Goal: Transaction & Acquisition: Purchase product/service

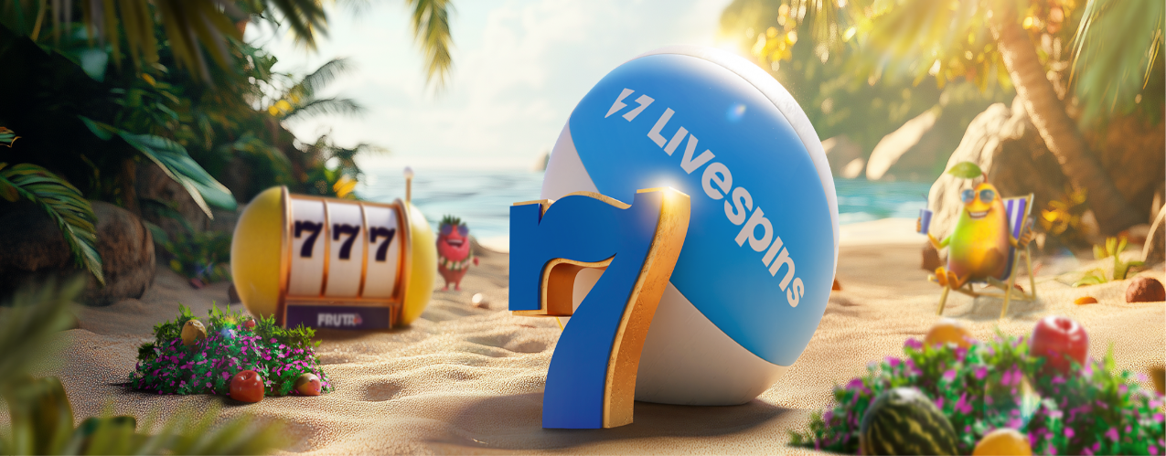
click at [106, 140] on div "Talletus 0.00 € Kirjaudu Kasino Live Kasino Tarjoukset" at bounding box center [582, 98] width 1151 height 83
click at [110, 73] on span "Kirjaudu" at bounding box center [126, 66] width 45 height 14
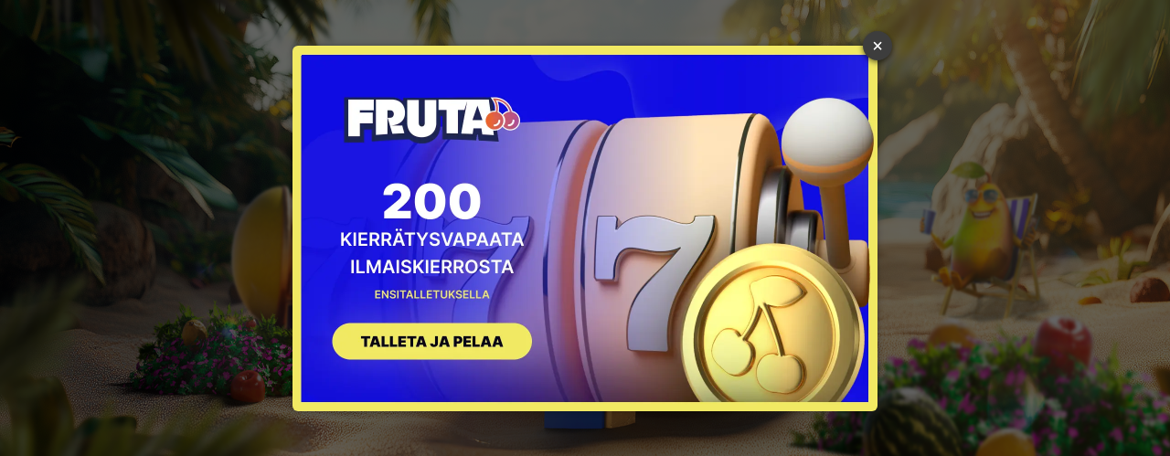
click at [881, 43] on link "×" at bounding box center [877, 45] width 29 height 29
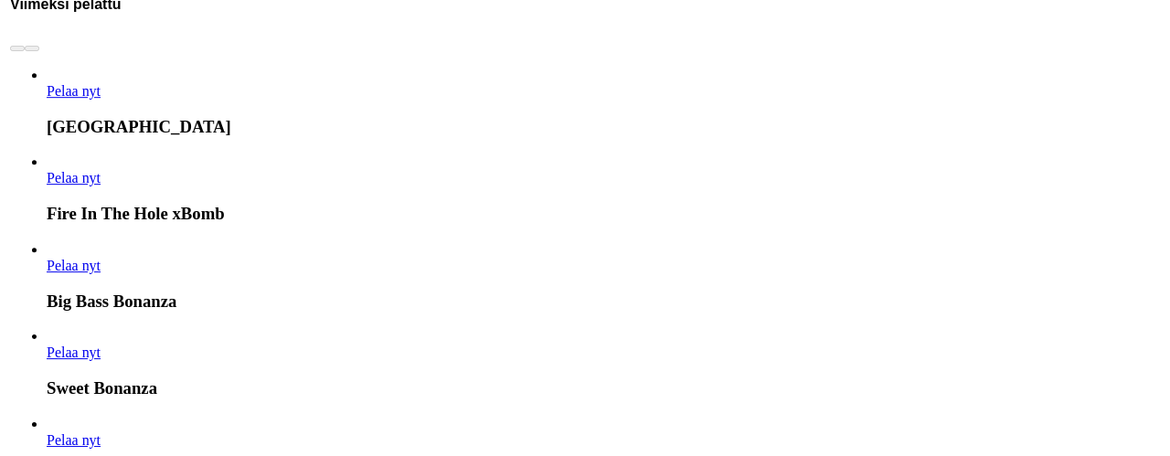
scroll to position [2806, 0]
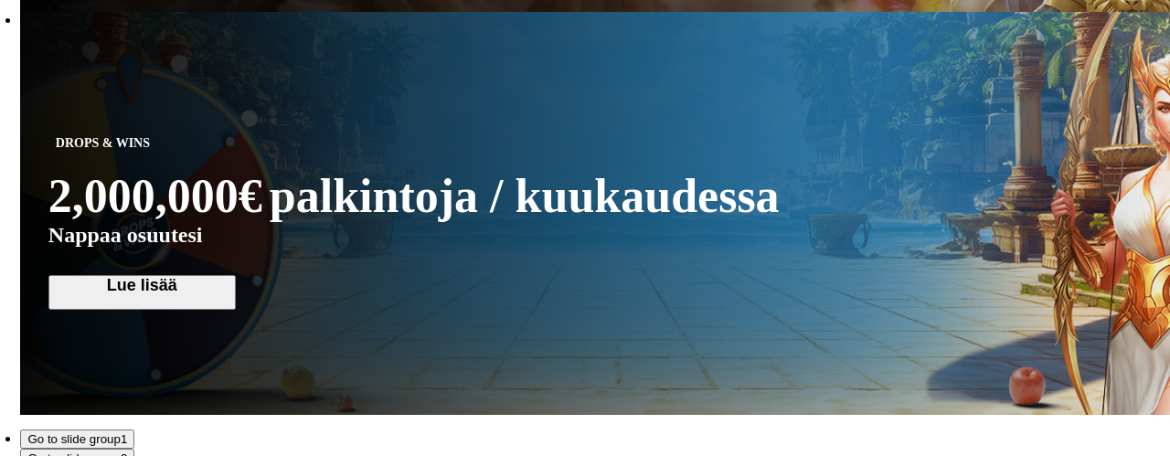
type input "*"
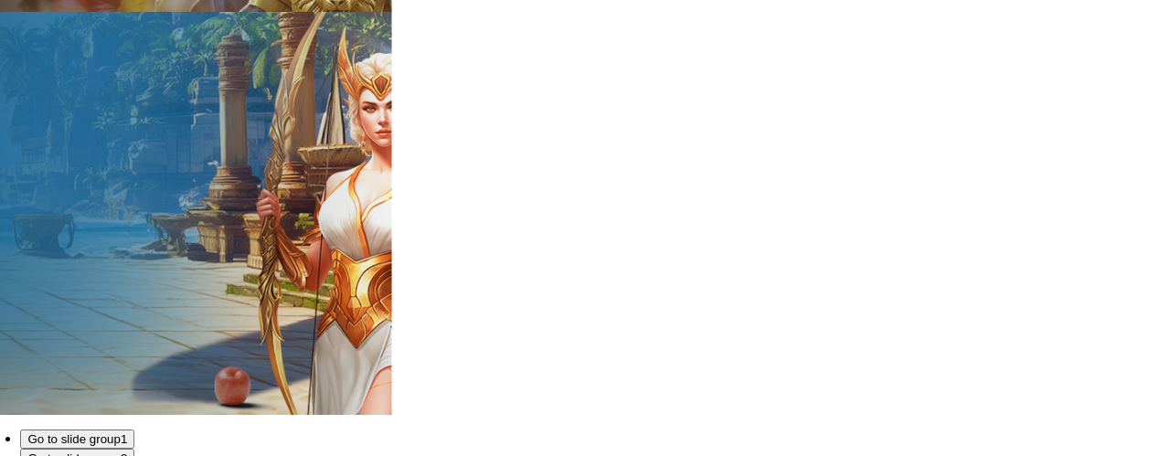
type input "*"
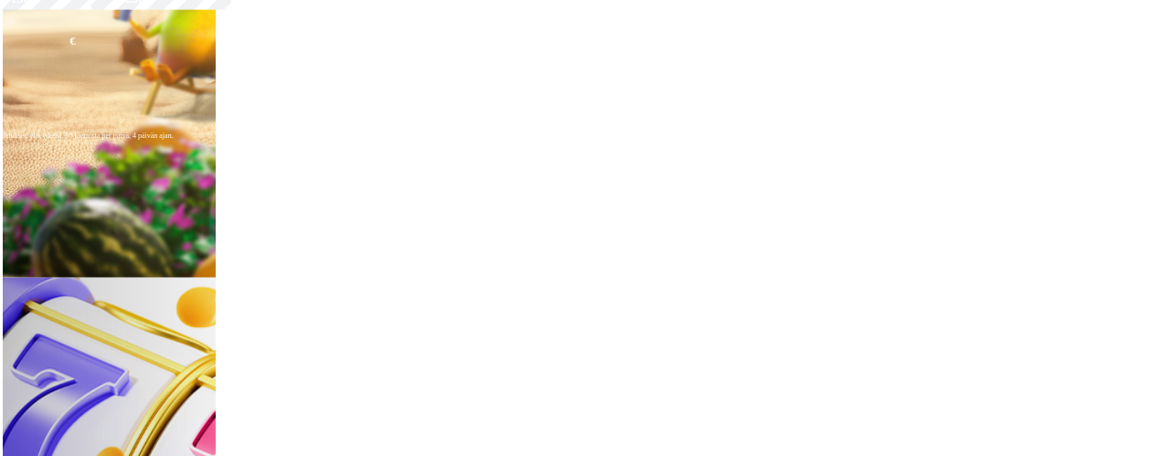
scroll to position [653, 0]
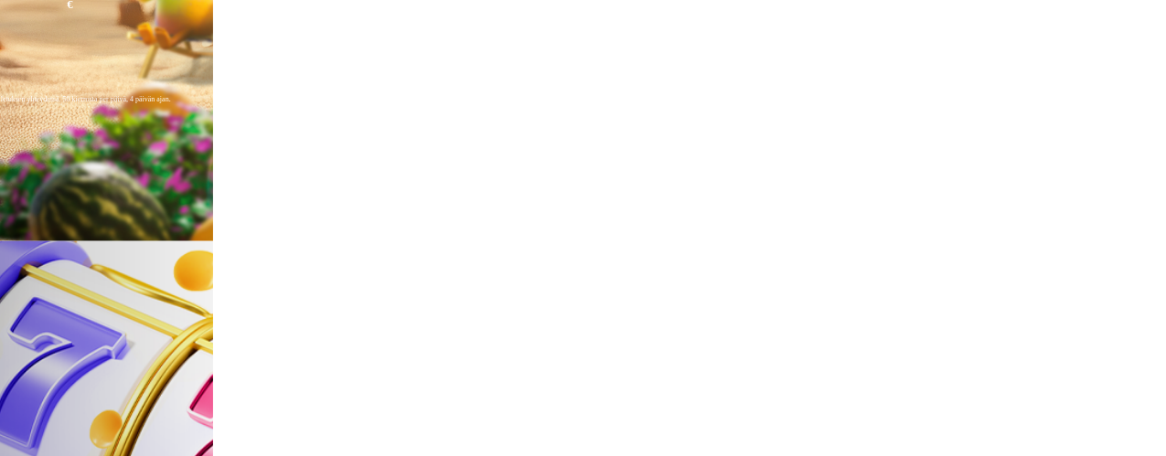
drag, startPoint x: 190, startPoint y: 121, endPoint x: 192, endPoint y: 98, distance: 22.9
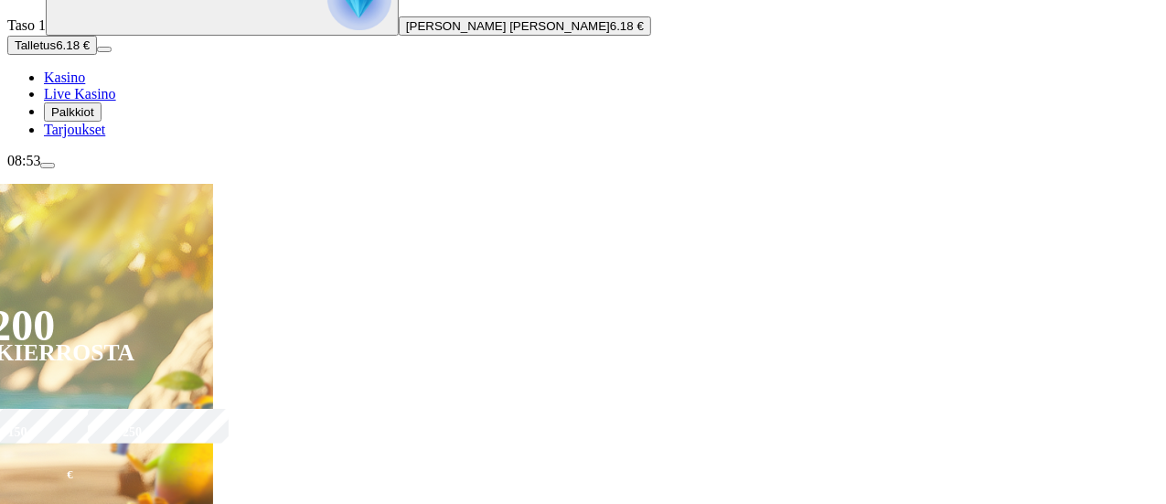
scroll to position [177, 0]
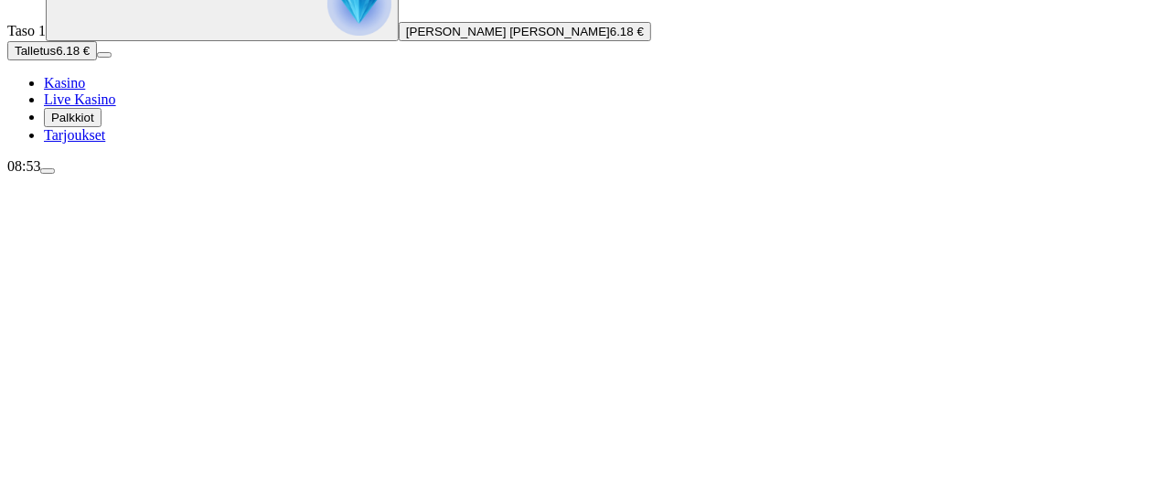
type input "***"
drag, startPoint x: 1135, startPoint y: 306, endPoint x: 1137, endPoint y: 338, distance: 32.1
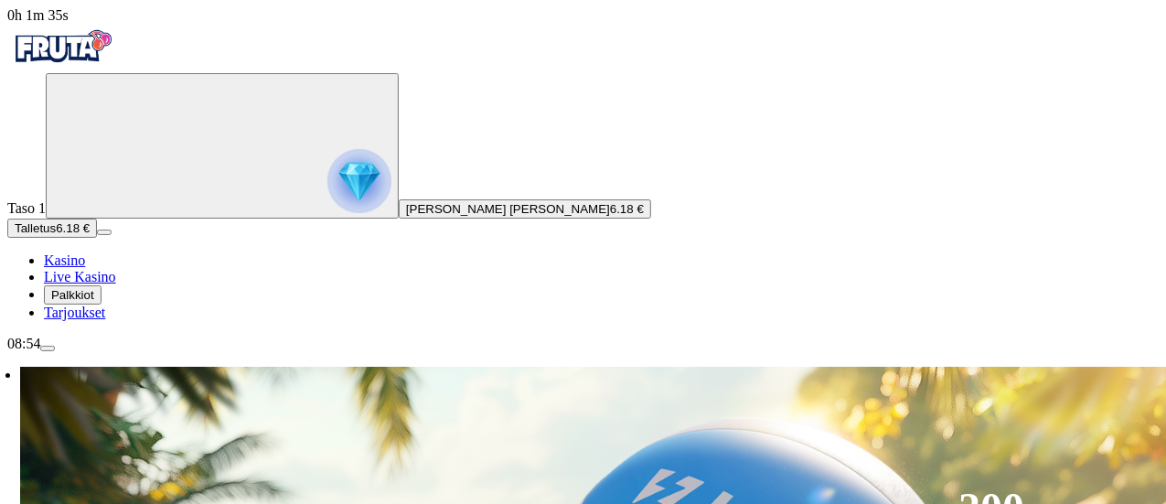
type input "*****"
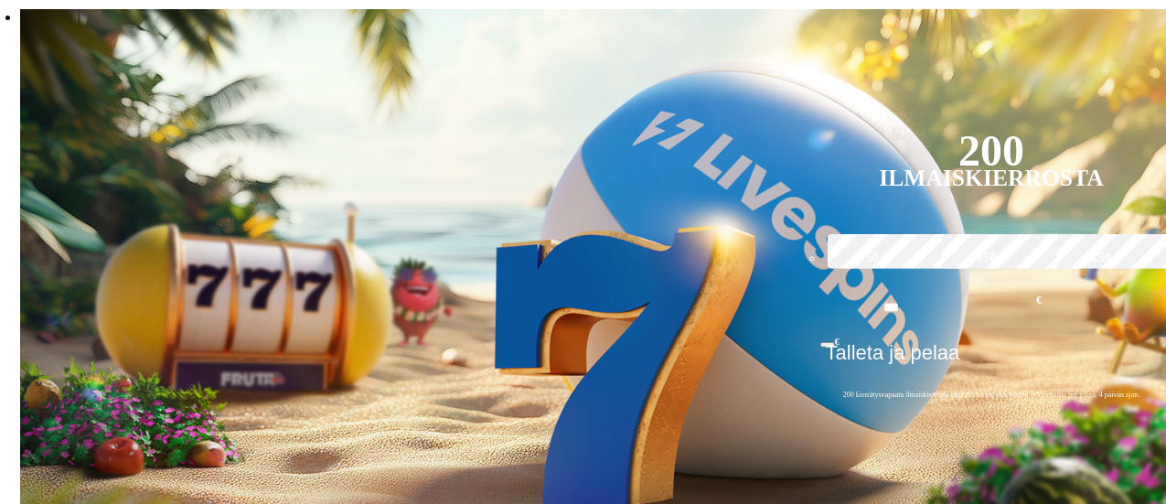
scroll to position [392, 0]
drag, startPoint x: 1135, startPoint y: 325, endPoint x: 1136, endPoint y: 379, distance: 54.9
